Goal: Find specific page/section: Find specific page/section

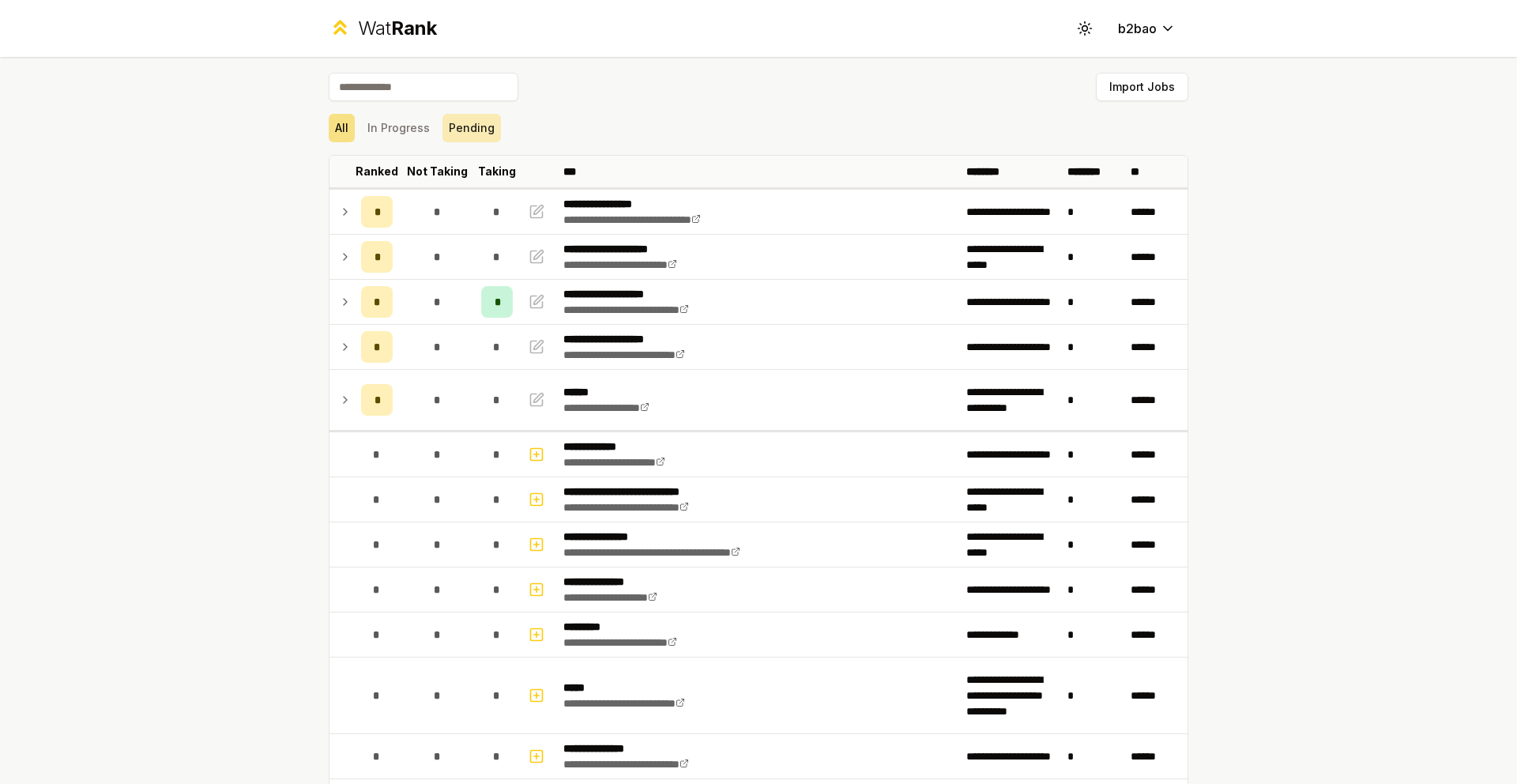
click at [466, 120] on button "Pending" at bounding box center [471, 129] width 58 height 29
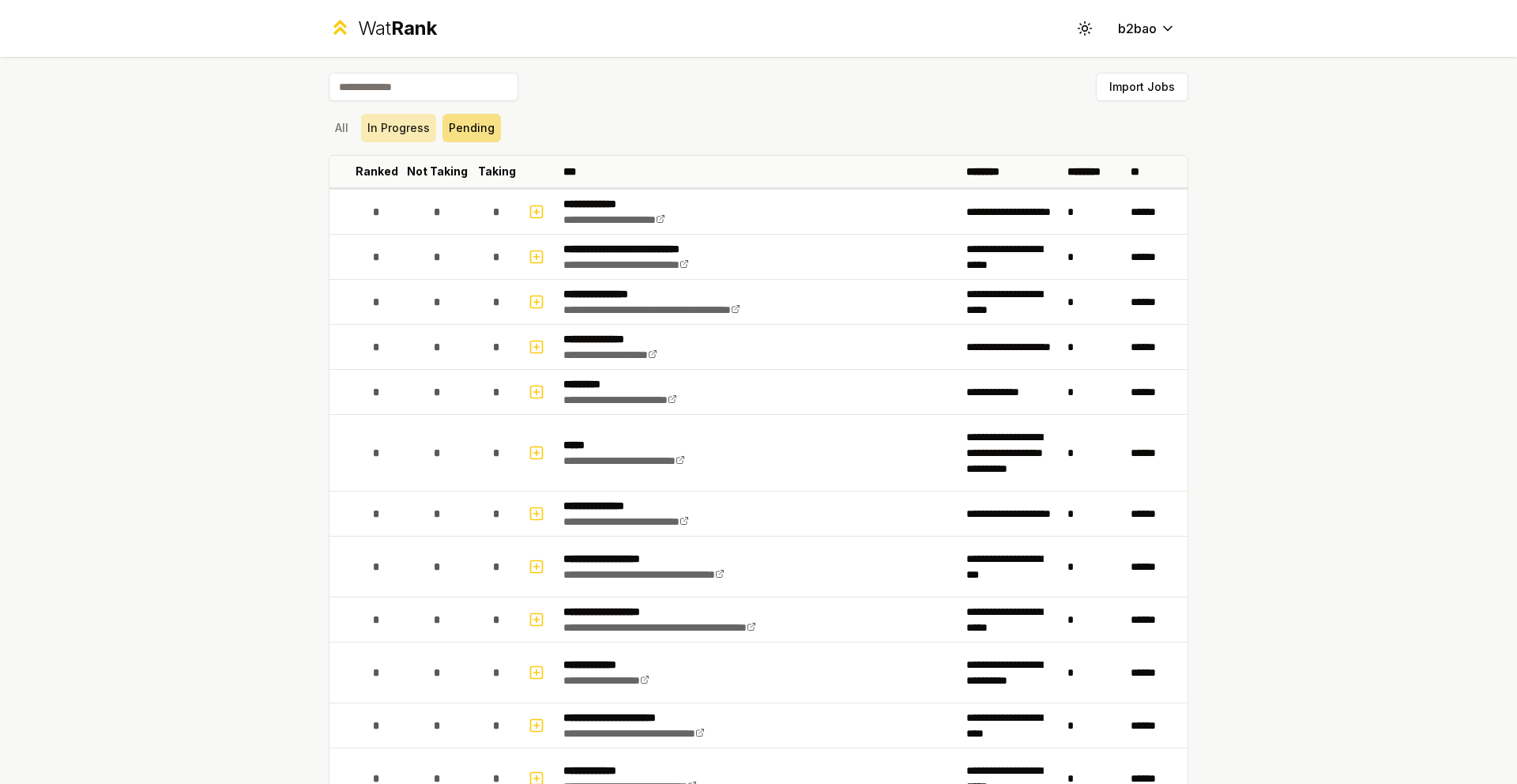
click at [403, 116] on button "In Progress" at bounding box center [398, 129] width 75 height 29
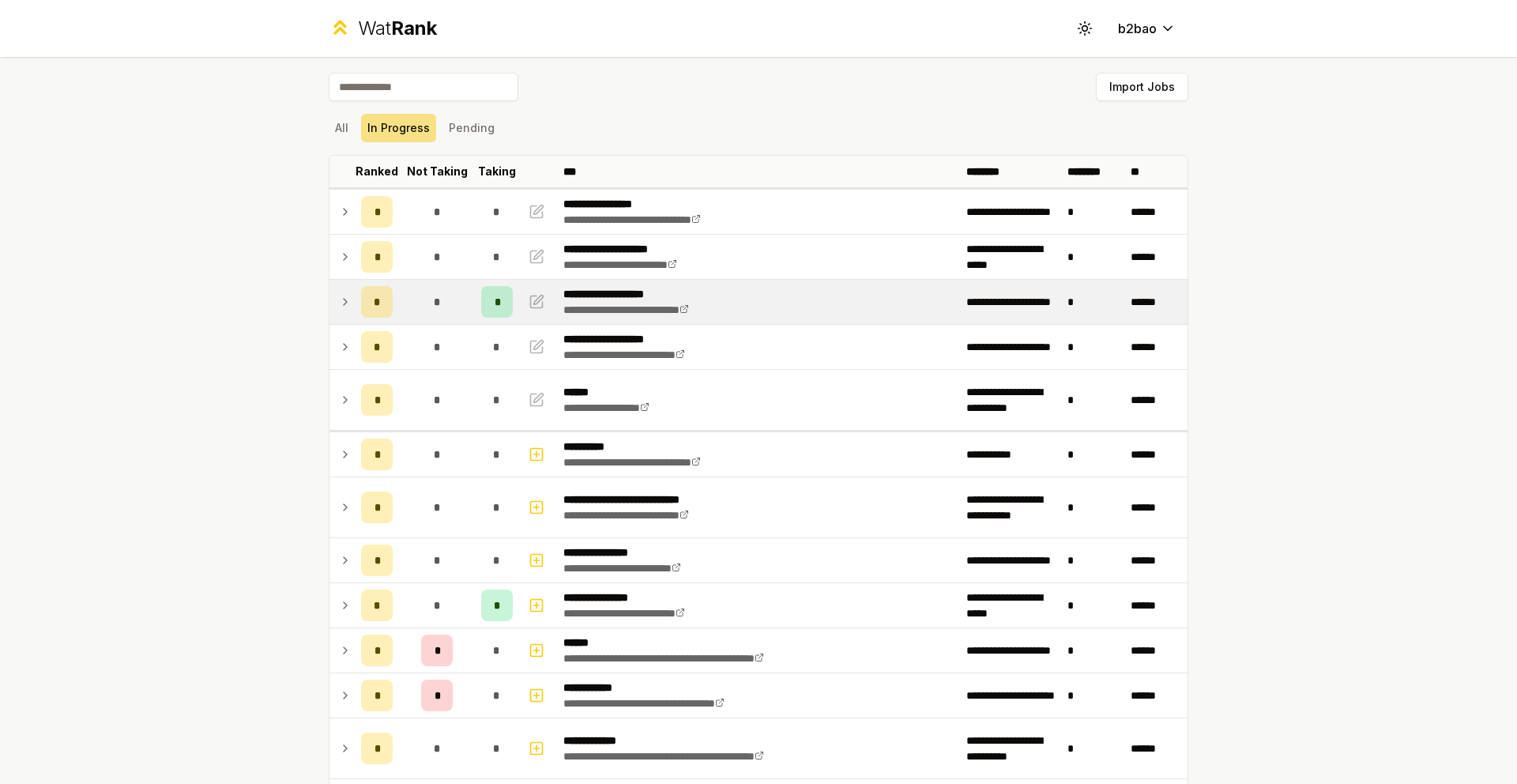
click at [344, 305] on icon at bounding box center [345, 301] width 13 height 19
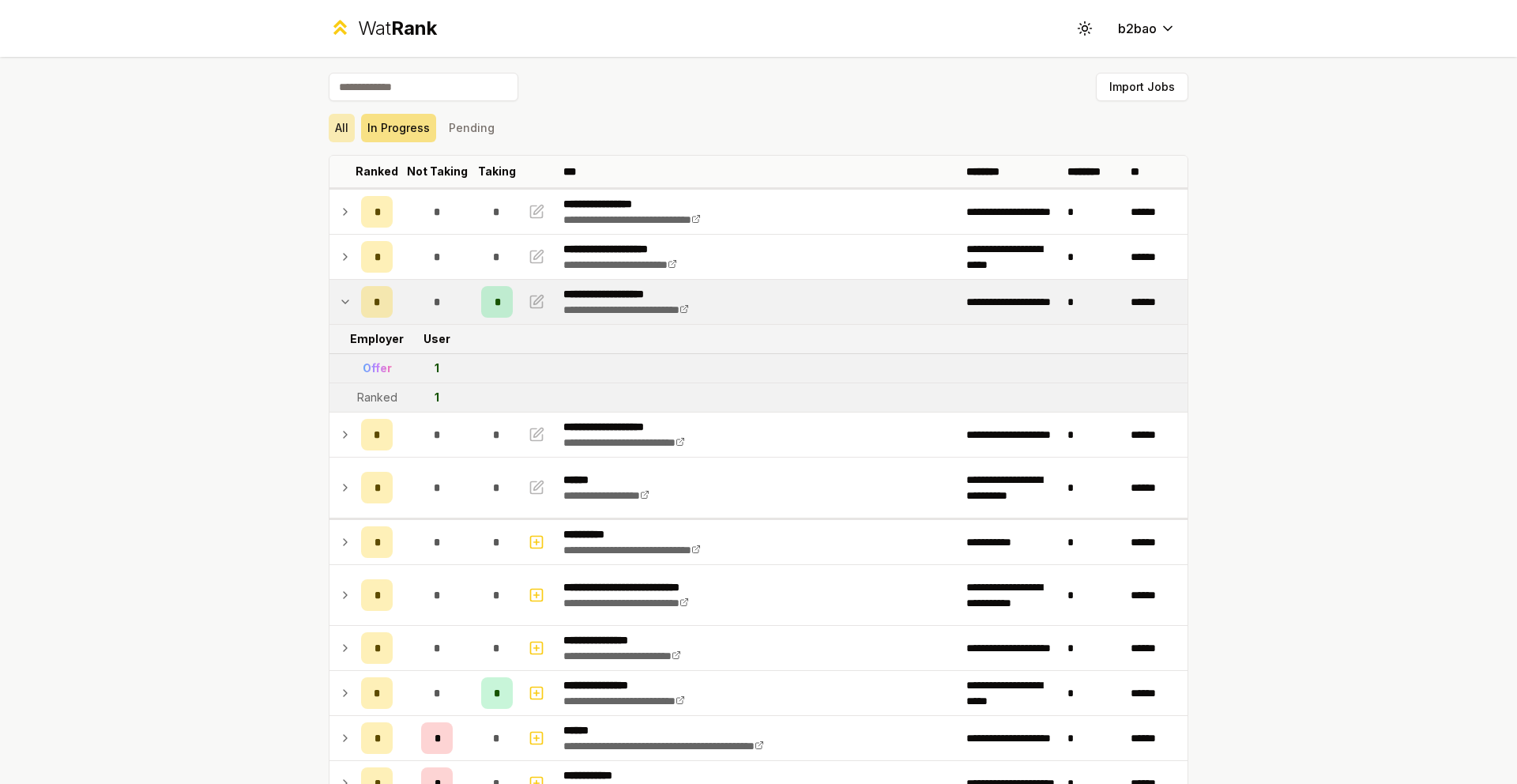
click at [331, 122] on button "All" at bounding box center [342, 129] width 26 height 29
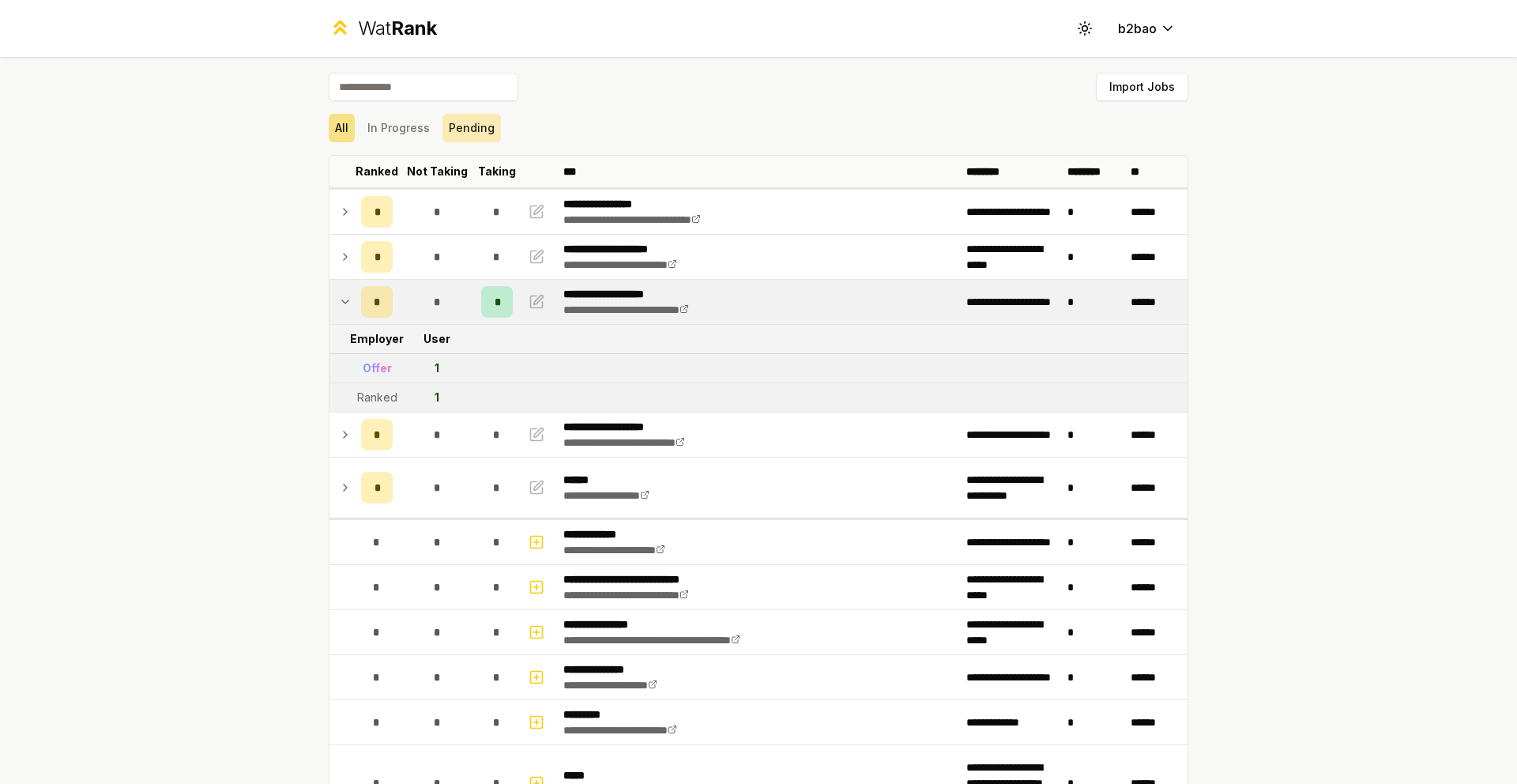
click at [453, 128] on button "Pending" at bounding box center [471, 129] width 58 height 29
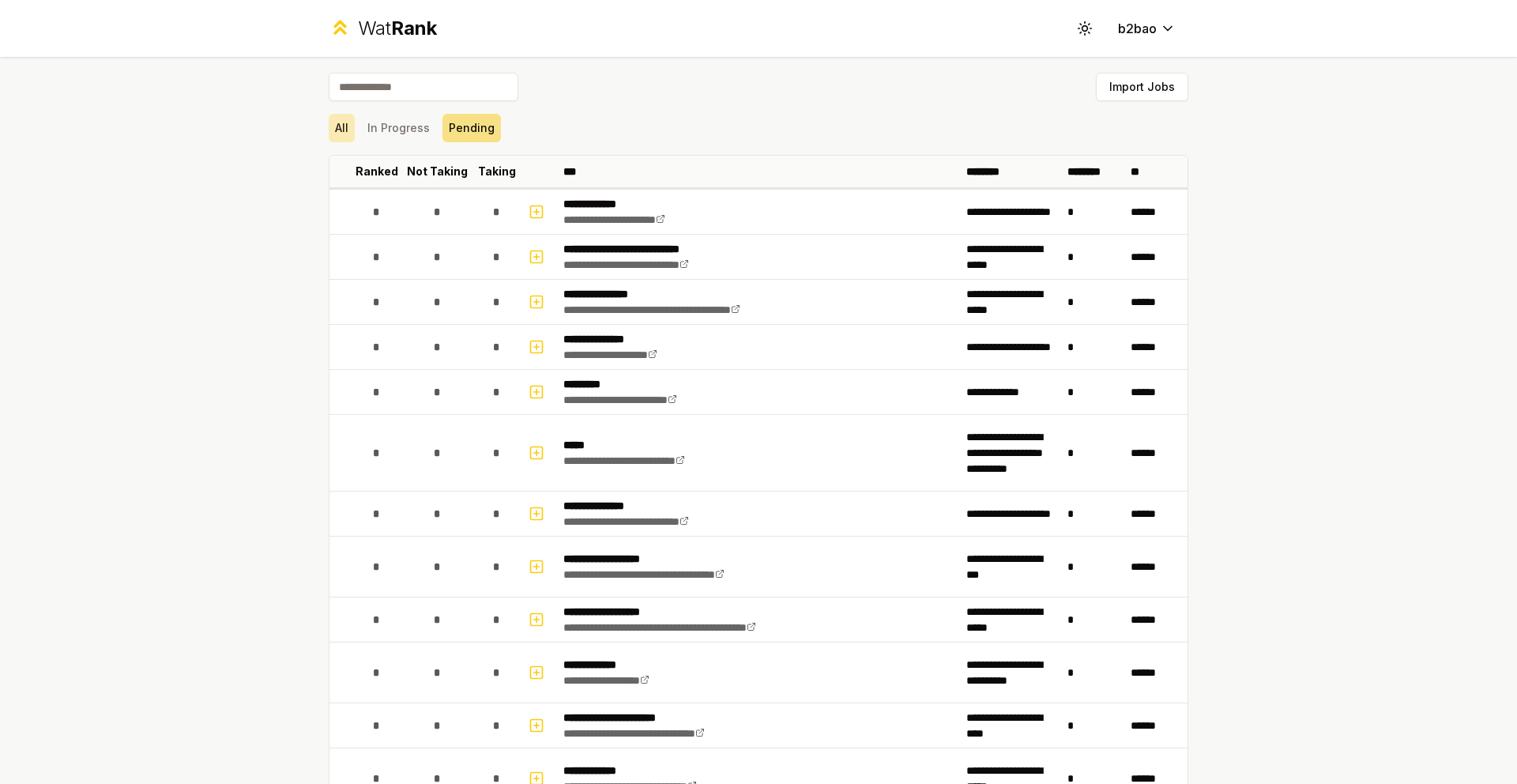
click at [347, 125] on button "All" at bounding box center [342, 129] width 26 height 29
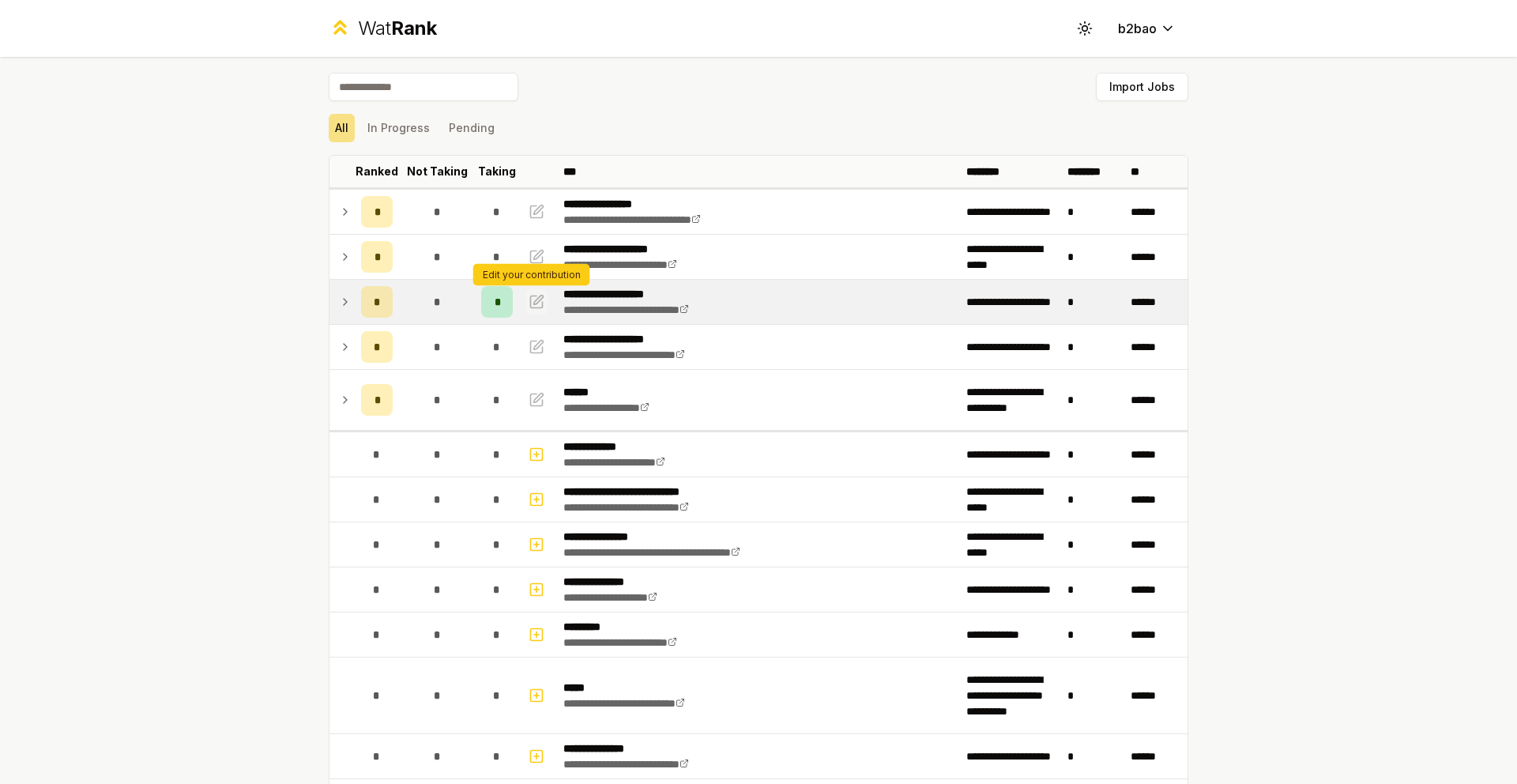
click at [529, 302] on icon "button" at bounding box center [537, 301] width 16 height 19
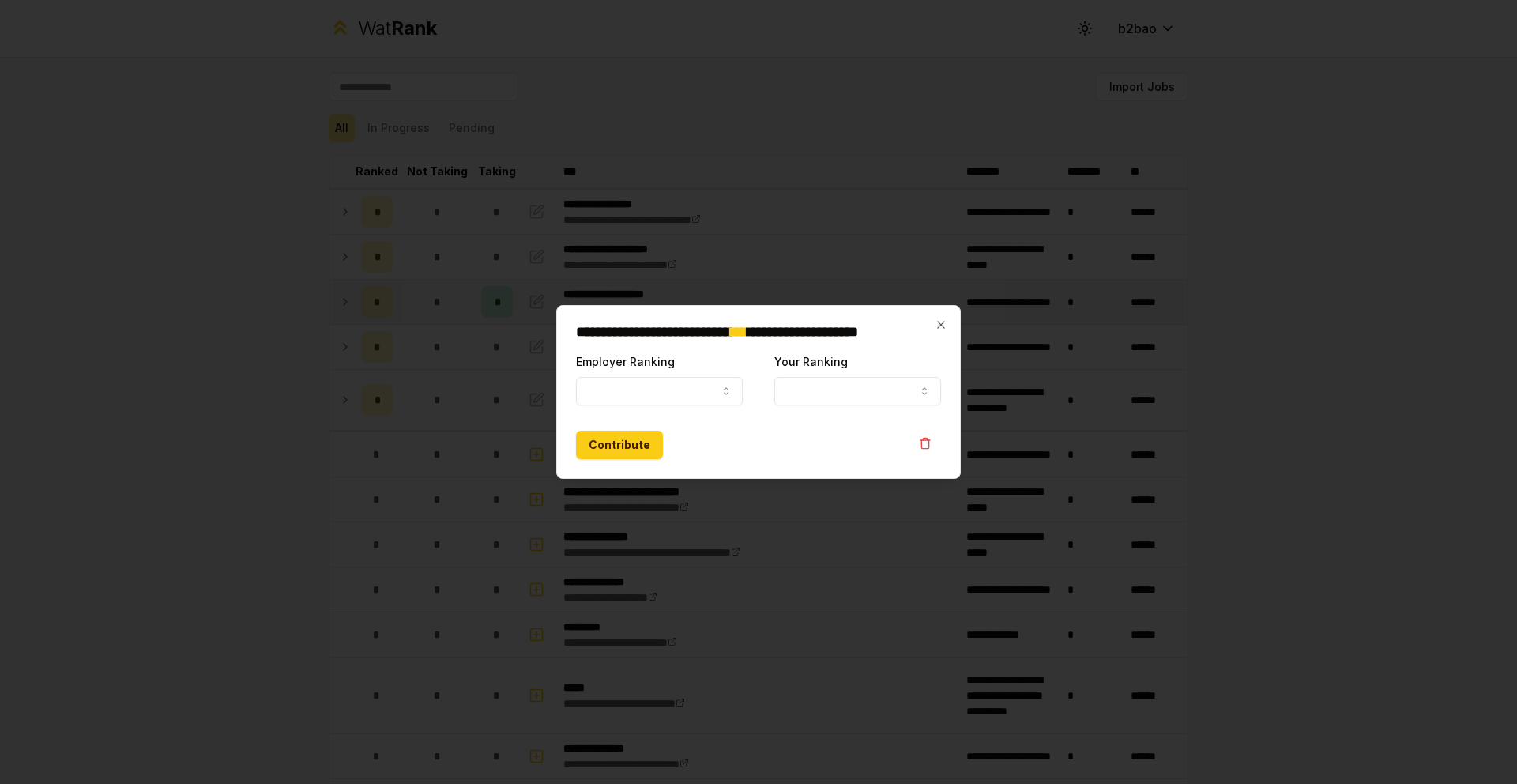
select select "******"
select select "*"
click at [827, 553] on div at bounding box center [758, 392] width 1517 height 784
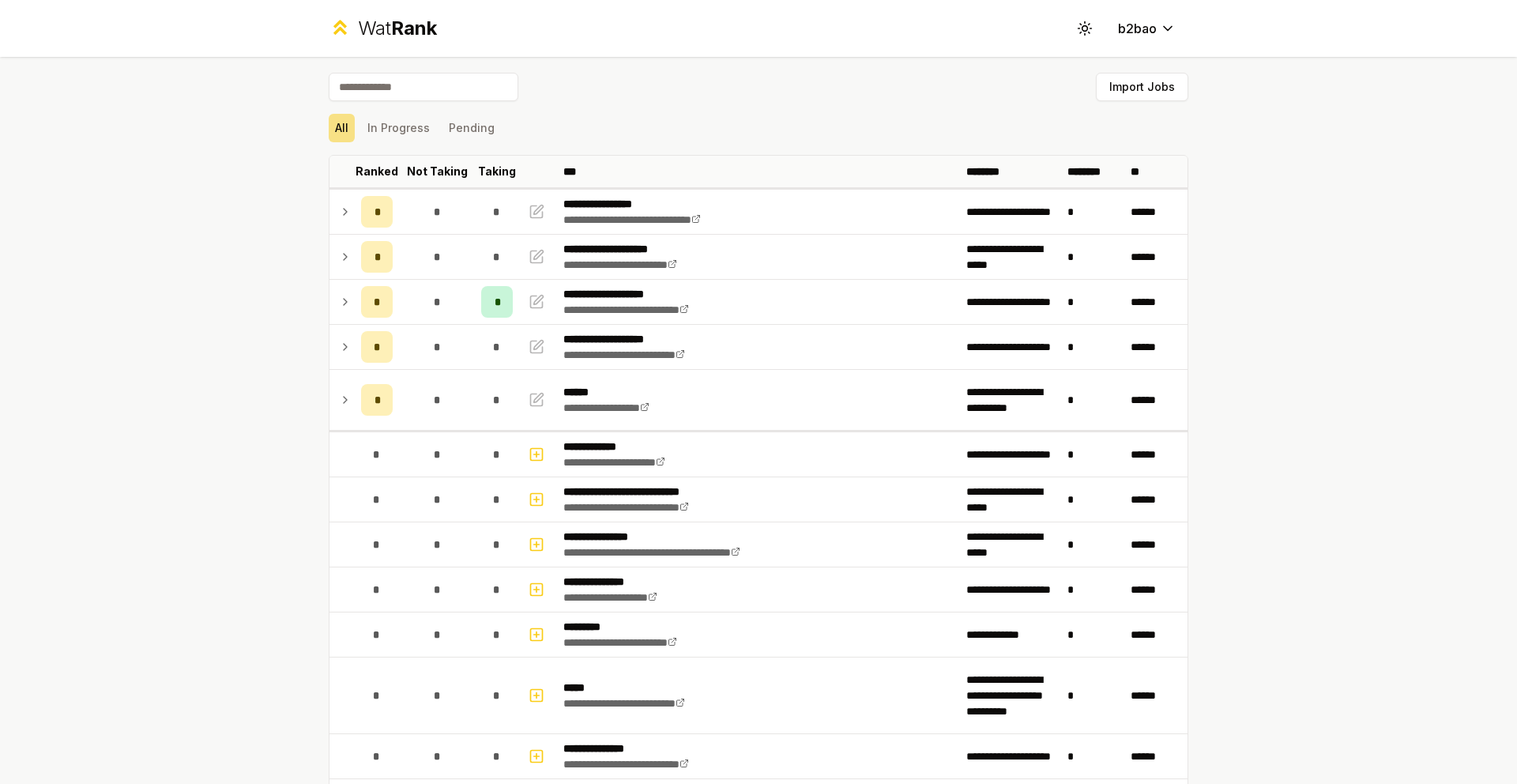
click at [335, 36] on icon at bounding box center [340, 27] width 22 height 22
click at [391, 127] on button "In Progress" at bounding box center [398, 129] width 75 height 29
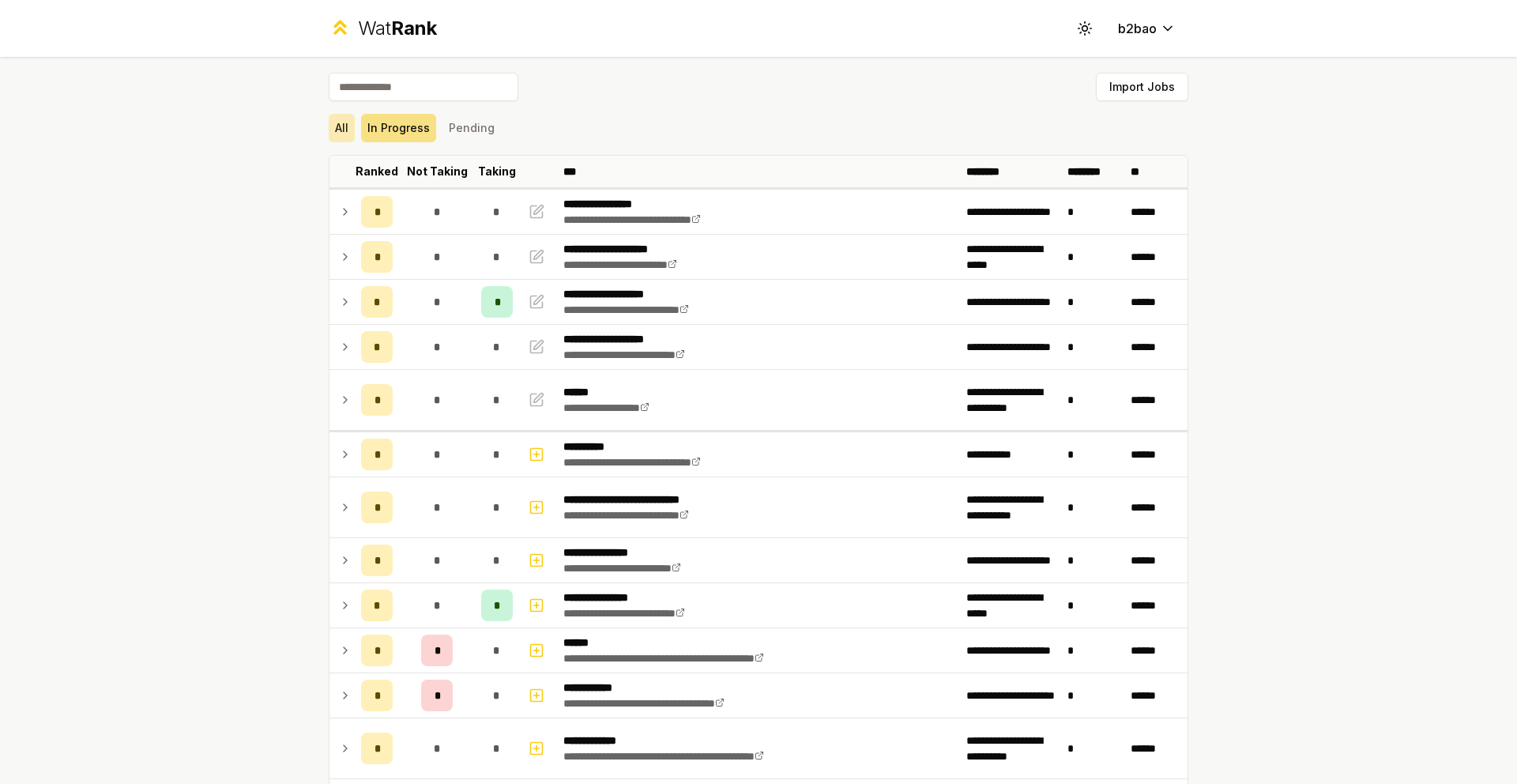
click at [339, 134] on button "All" at bounding box center [342, 129] width 26 height 29
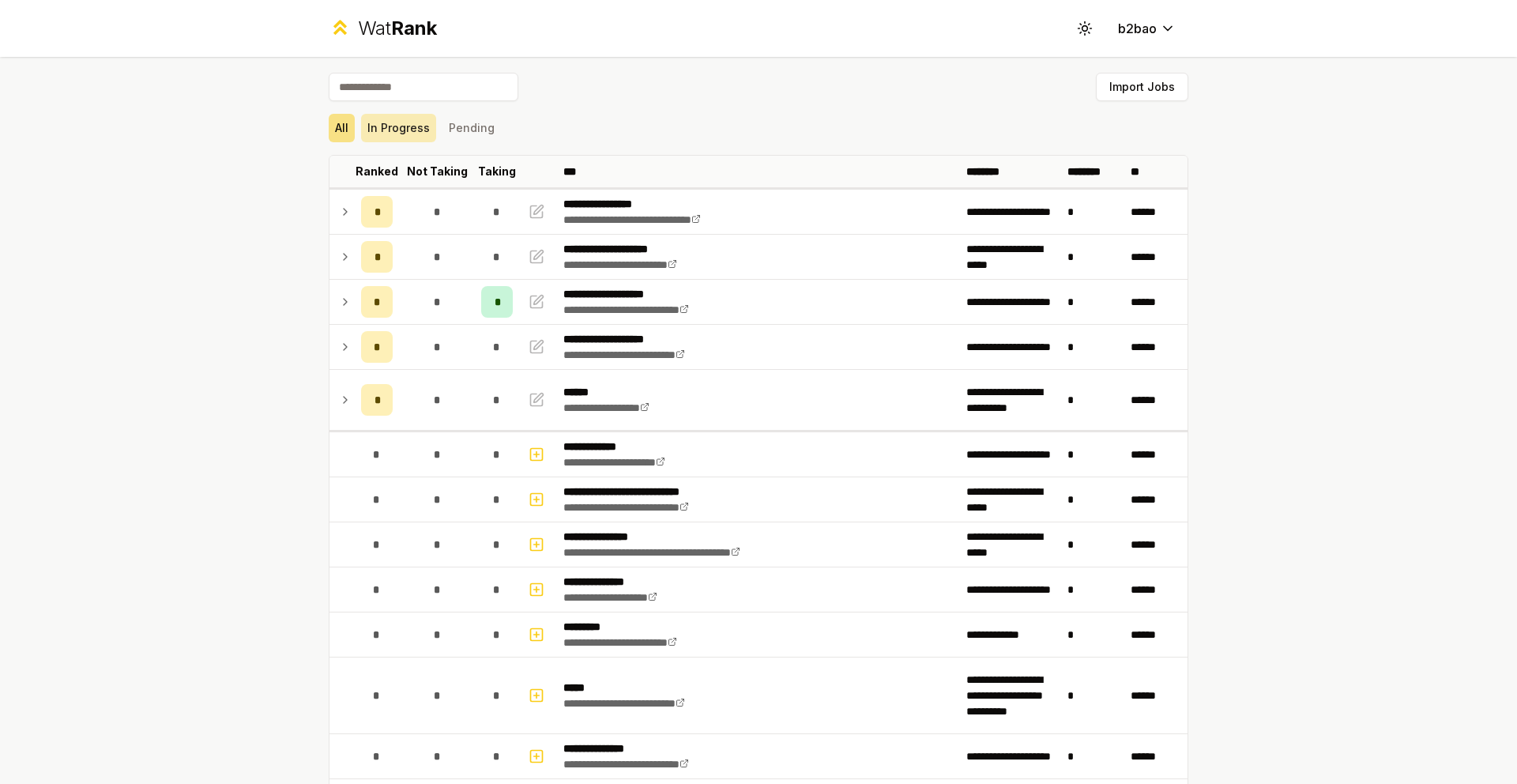
click at [394, 129] on button "In Progress" at bounding box center [398, 129] width 75 height 29
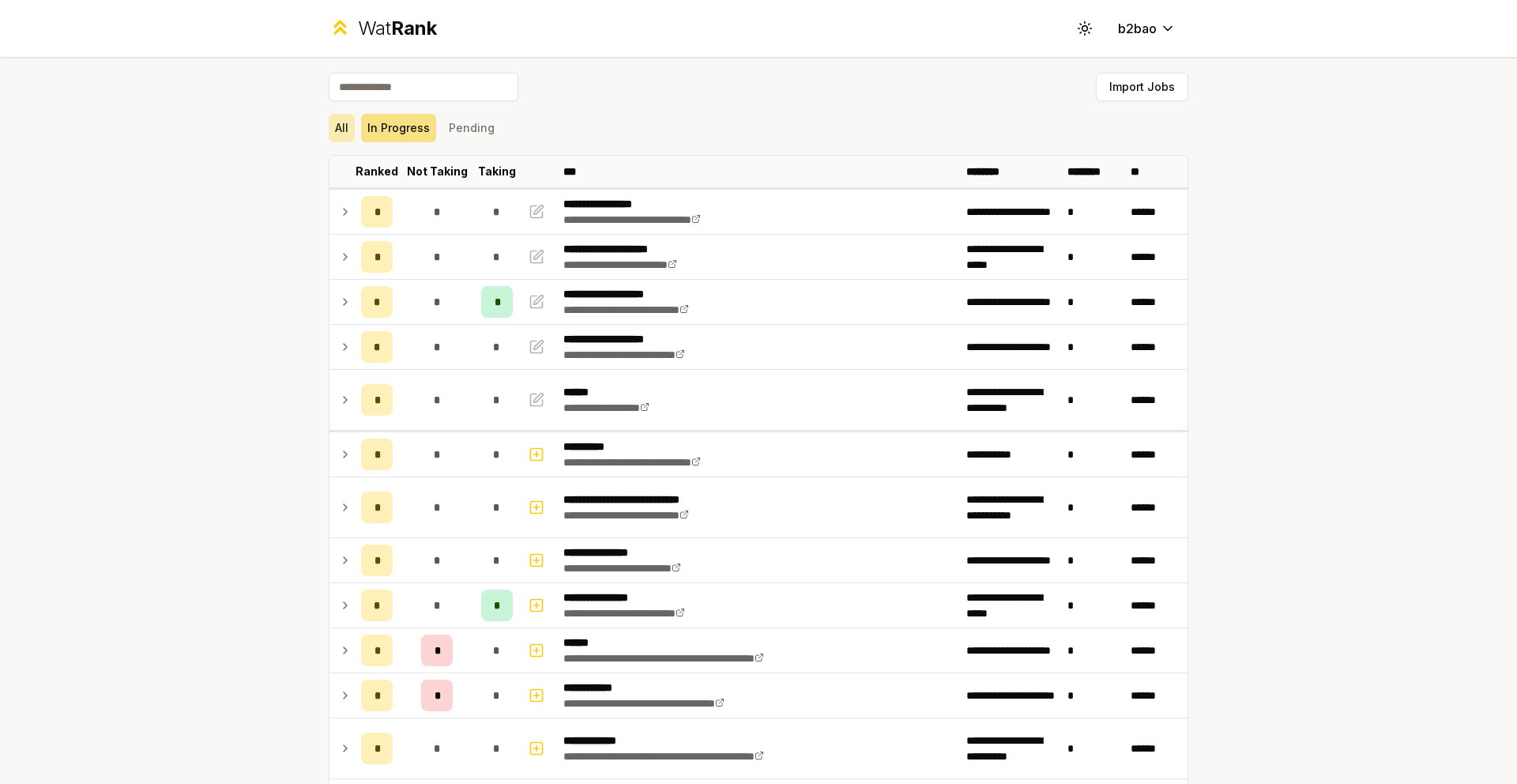
click at [335, 127] on button "All" at bounding box center [342, 129] width 26 height 29
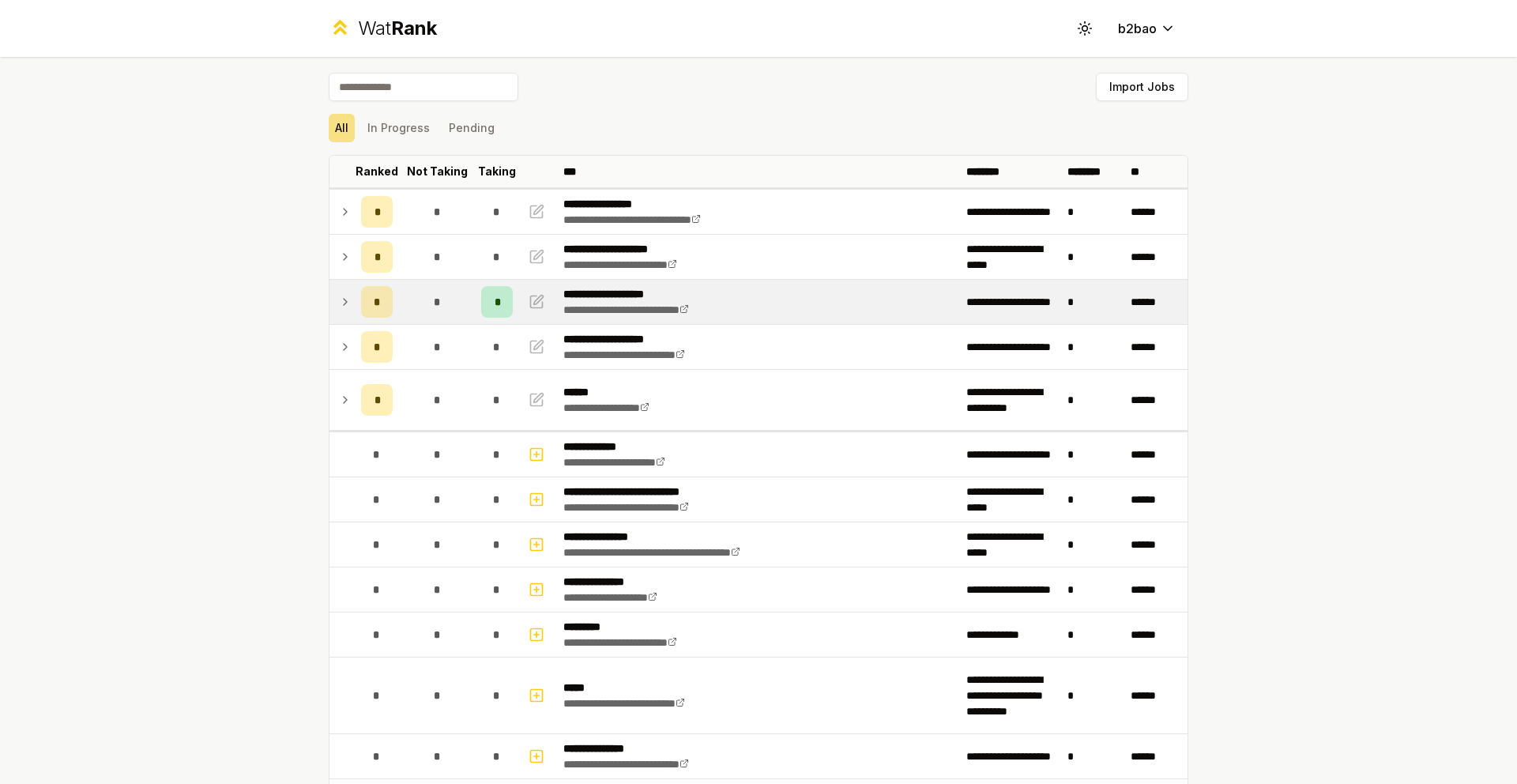
click at [343, 307] on icon at bounding box center [345, 301] width 13 height 19
